Goal: Use online tool/utility: Use online tool/utility

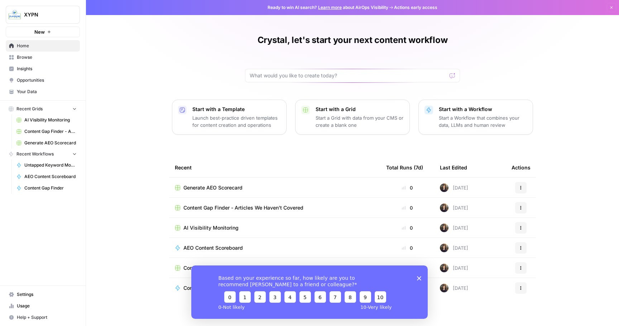
scroll to position [4, 0]
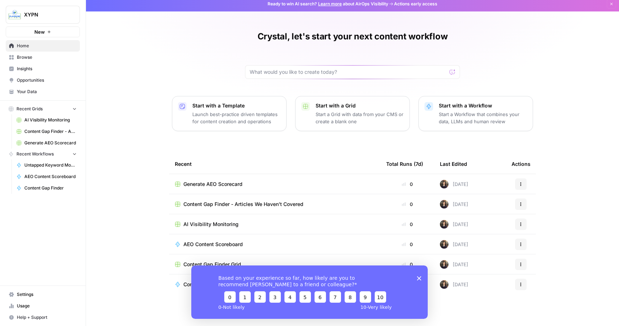
click at [195, 186] on span "Generate AEO Scorecard" at bounding box center [212, 184] width 59 height 7
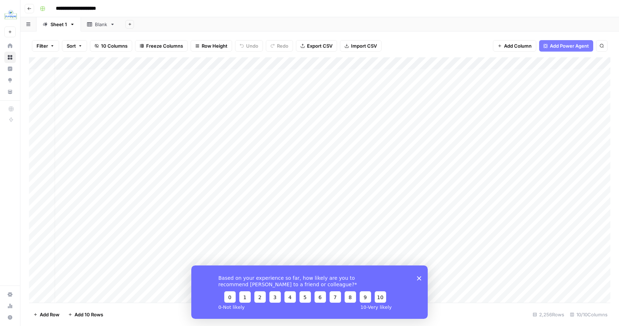
scroll to position [0, 273]
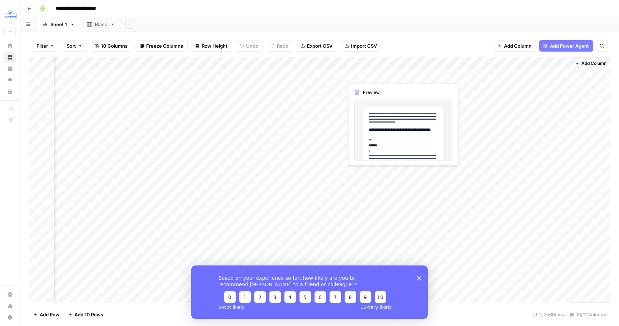
click at [368, 74] on div "Add Column" at bounding box center [320, 179] width 582 height 245
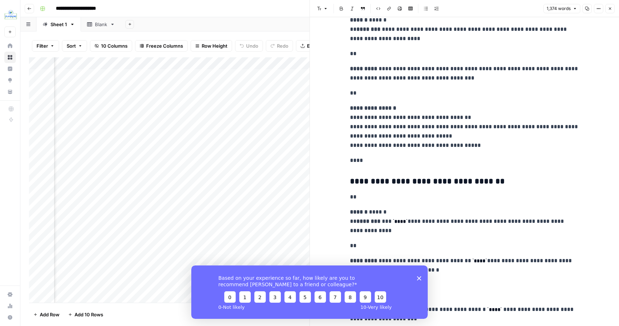
scroll to position [2143, 0]
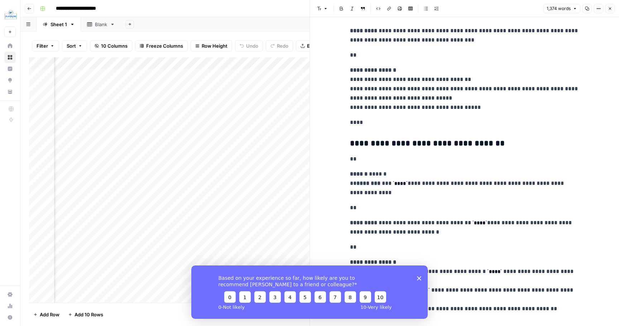
click at [419, 276] on div "Based on your experience so far, how likely are you to recommend [PERSON_NAME] …" at bounding box center [309, 291] width 237 height 53
click at [417, 276] on polygon "Close survey" at bounding box center [419, 278] width 4 height 4
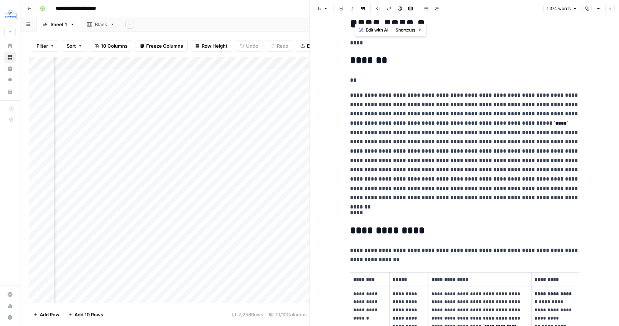
scroll to position [0, 0]
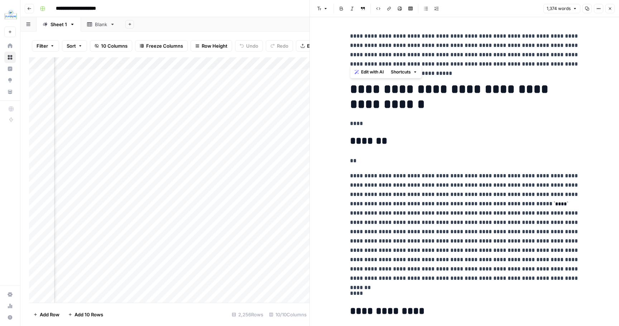
drag, startPoint x: 371, startPoint y: 295, endPoint x: 352, endPoint y: 82, distance: 213.7
copy div "**********"
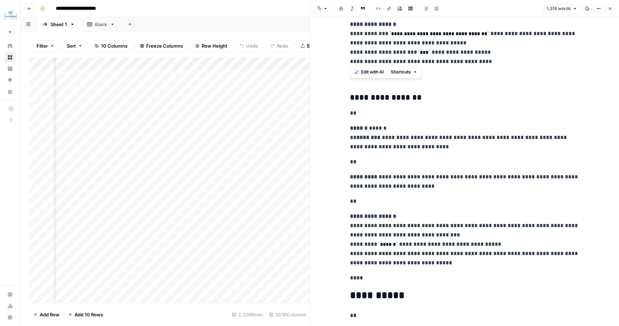
scroll to position [3218, 0]
